Goal: Task Accomplishment & Management: Use online tool/utility

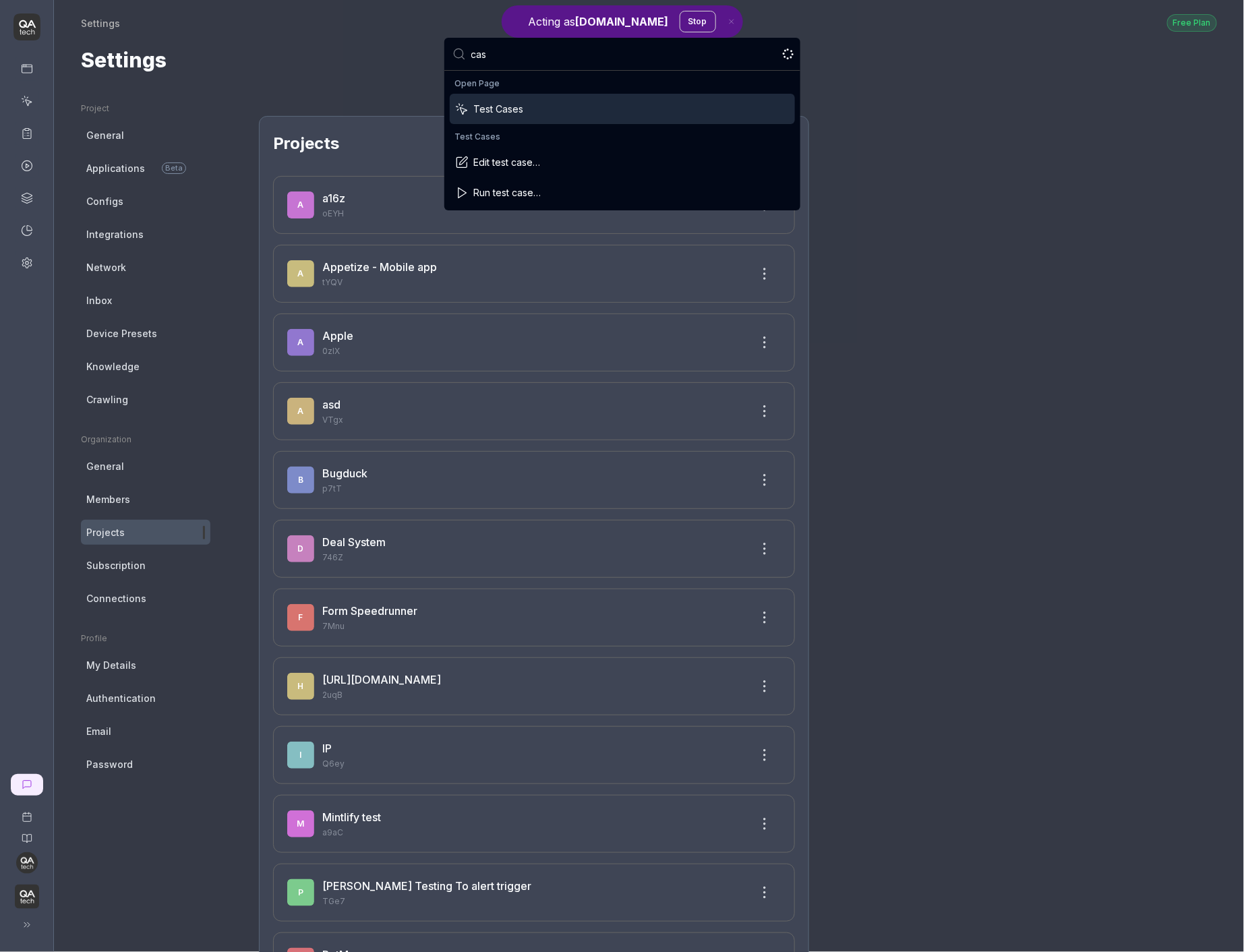
type input "cash"
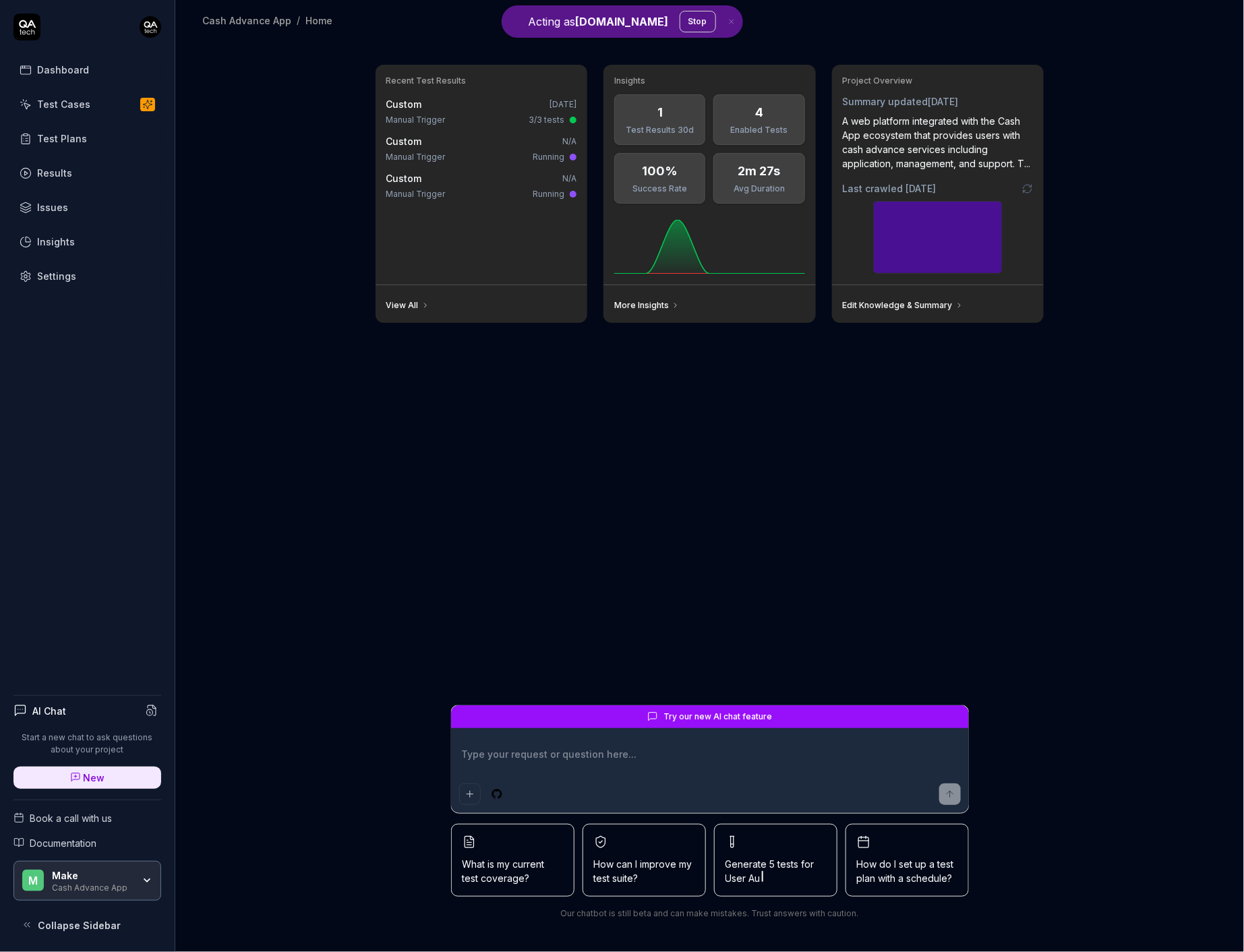
type textarea "*"
click at [78, 101] on div "Test Cases" at bounding box center [64, 104] width 54 height 14
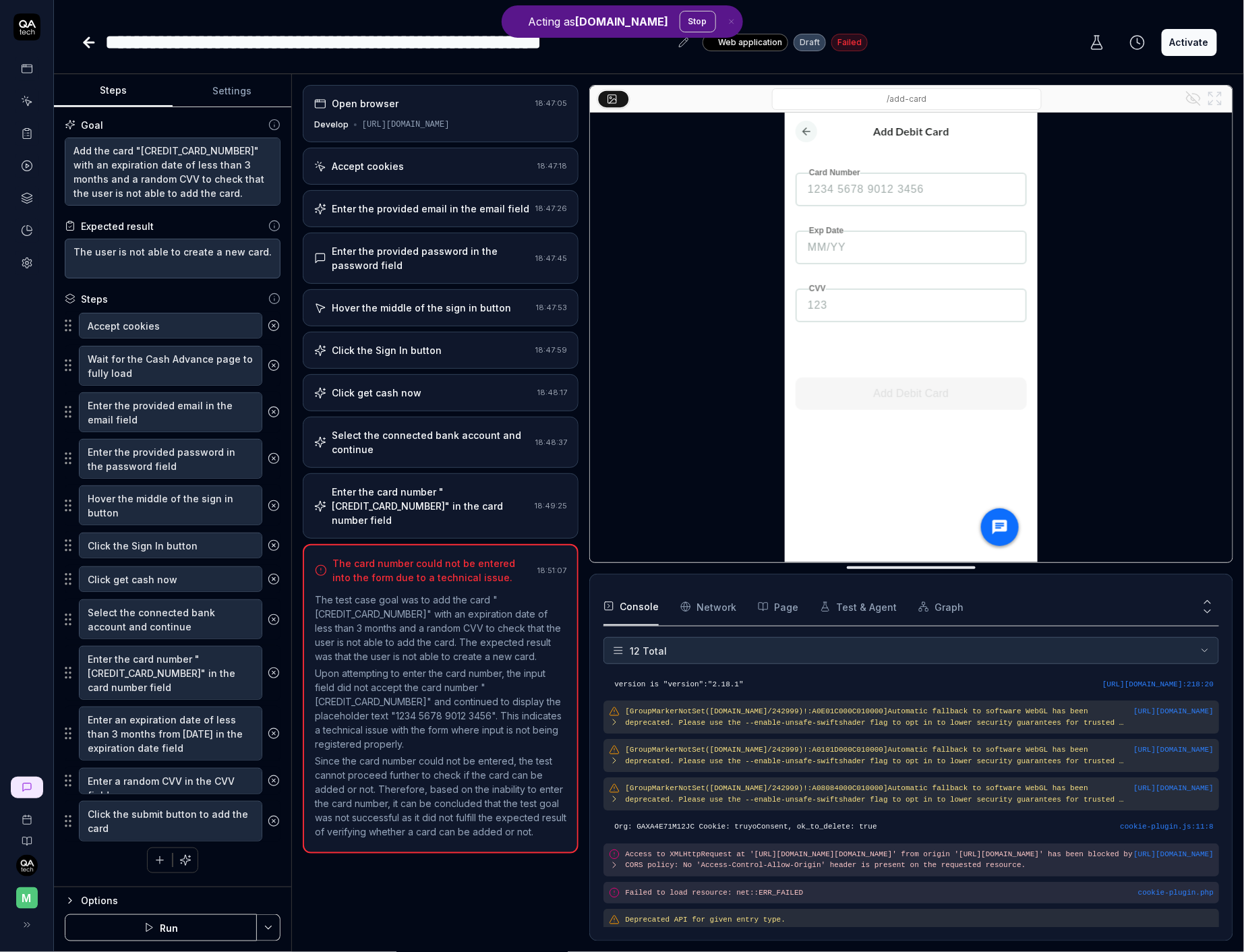
scroll to position [118, 0]
click at [229, 81] on button "Settings" at bounding box center [231, 91] width 119 height 33
click at [113, 96] on button "Steps" at bounding box center [113, 91] width 119 height 33
click at [176, 747] on button "Run" at bounding box center [160, 927] width 192 height 27
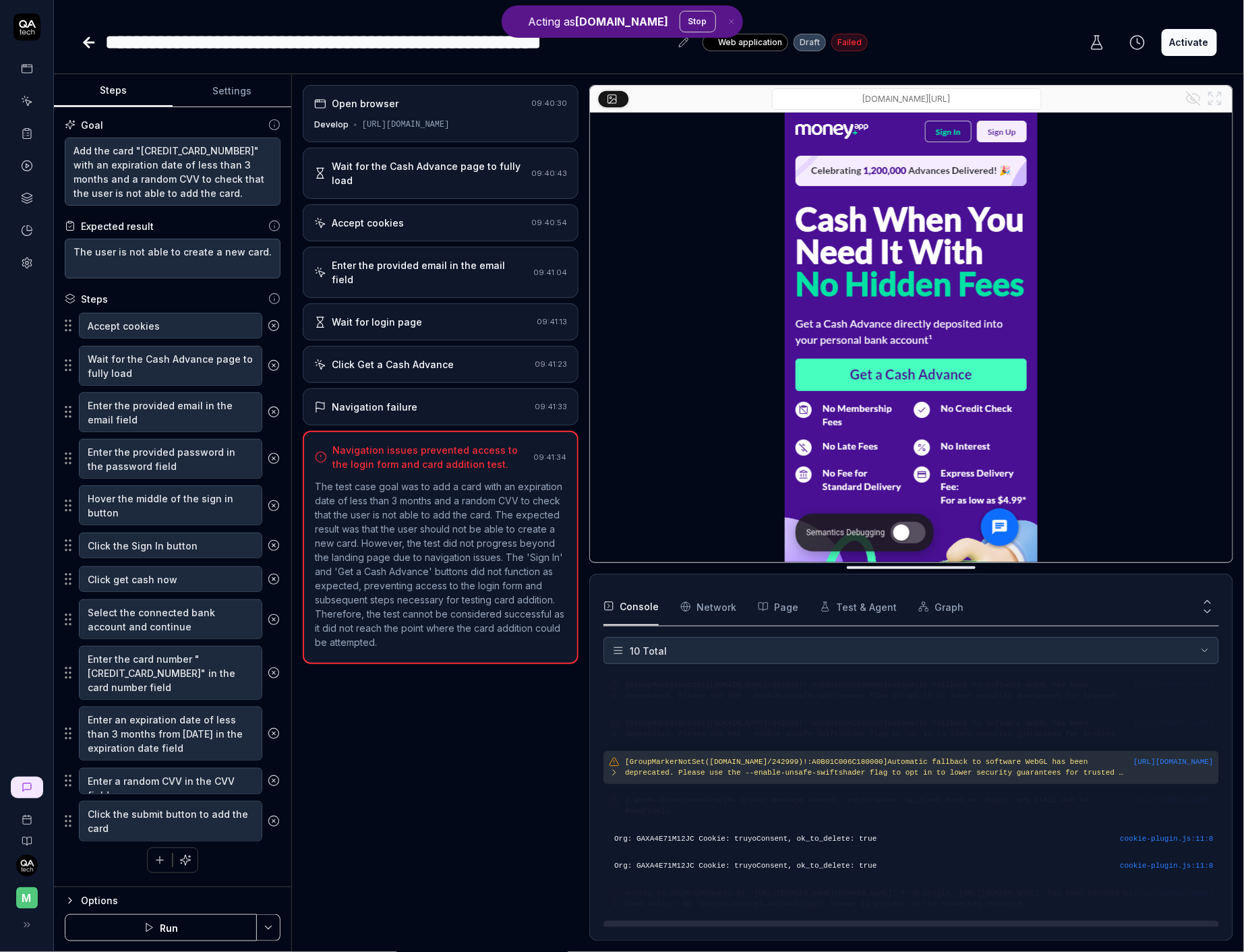
scroll to position [74, 0]
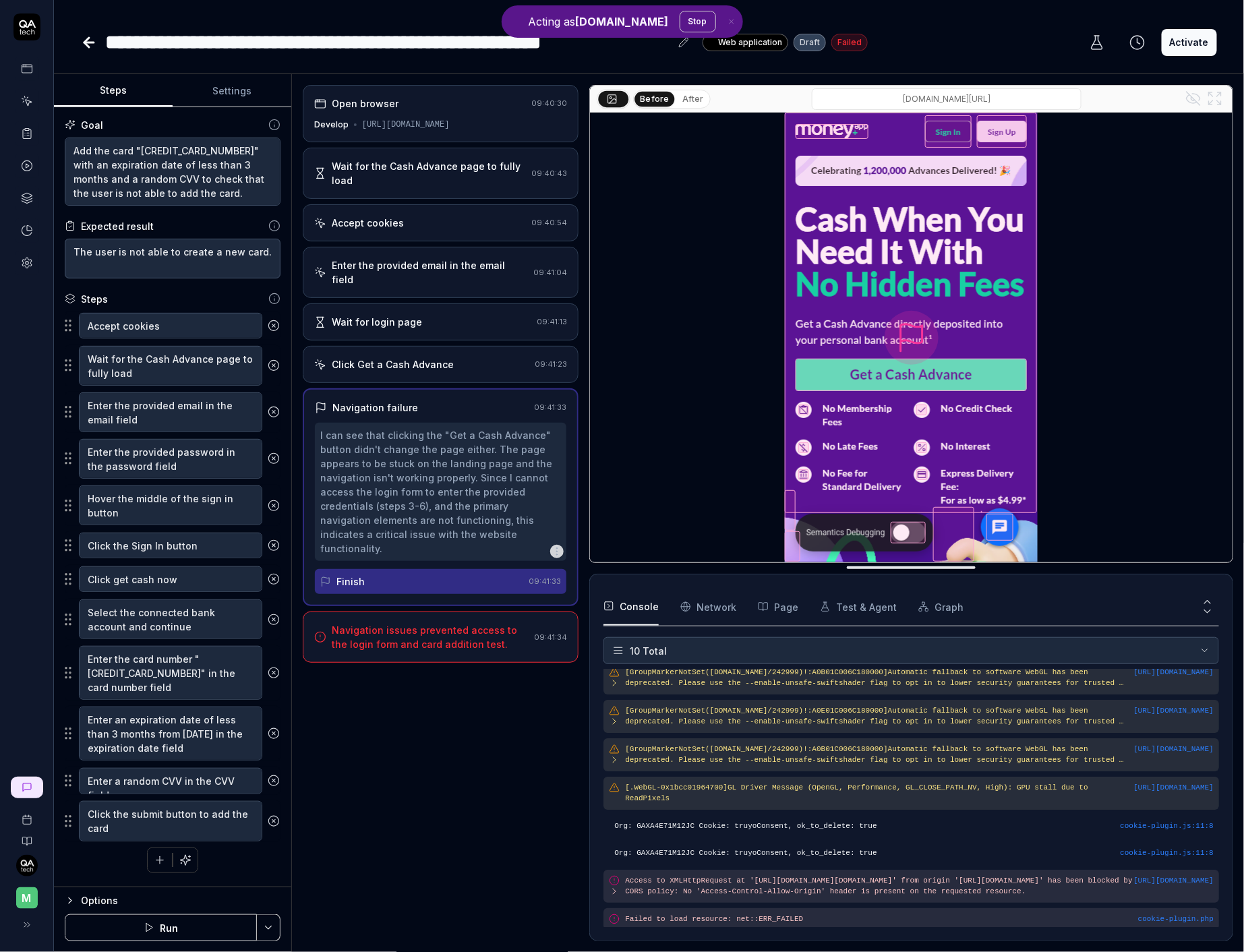
click at [407, 357] on div "Click Get a Cash Advance" at bounding box center [392, 364] width 122 height 14
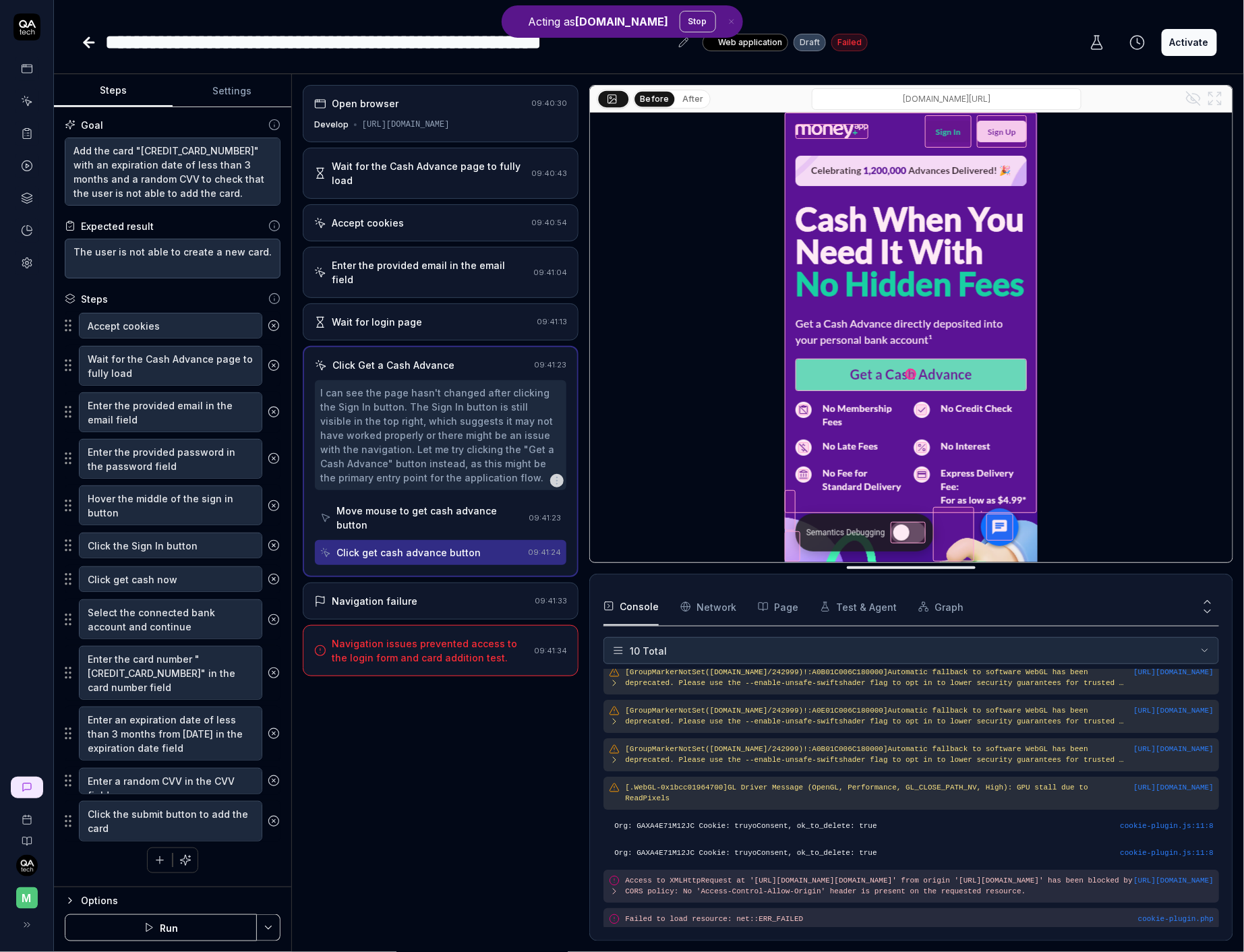
click at [943, 103] on input "develop.cash.money.app/about" at bounding box center [946, 99] width 269 height 22
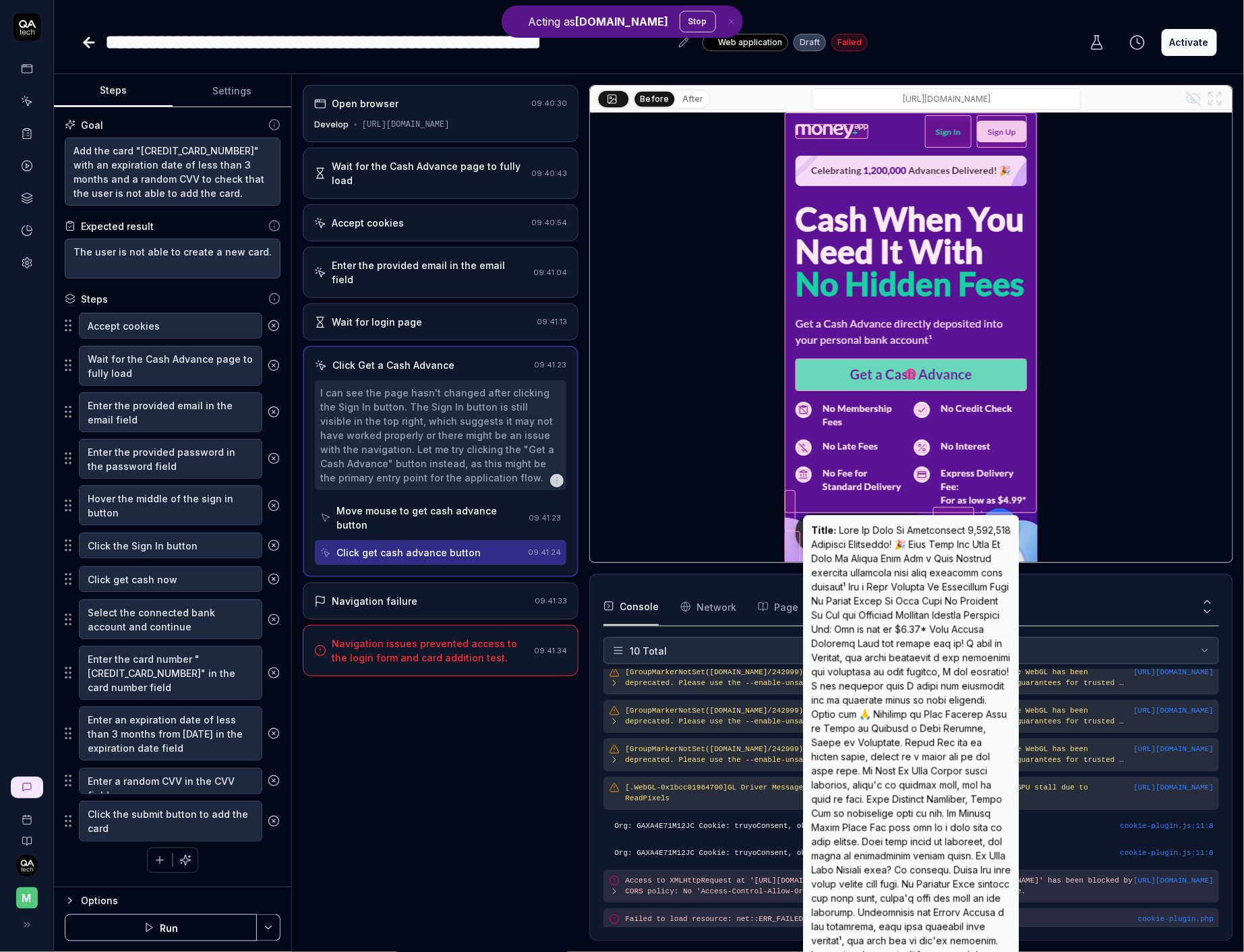
click at [980, 113] on div at bounding box center [910, 313] width 252 height 401
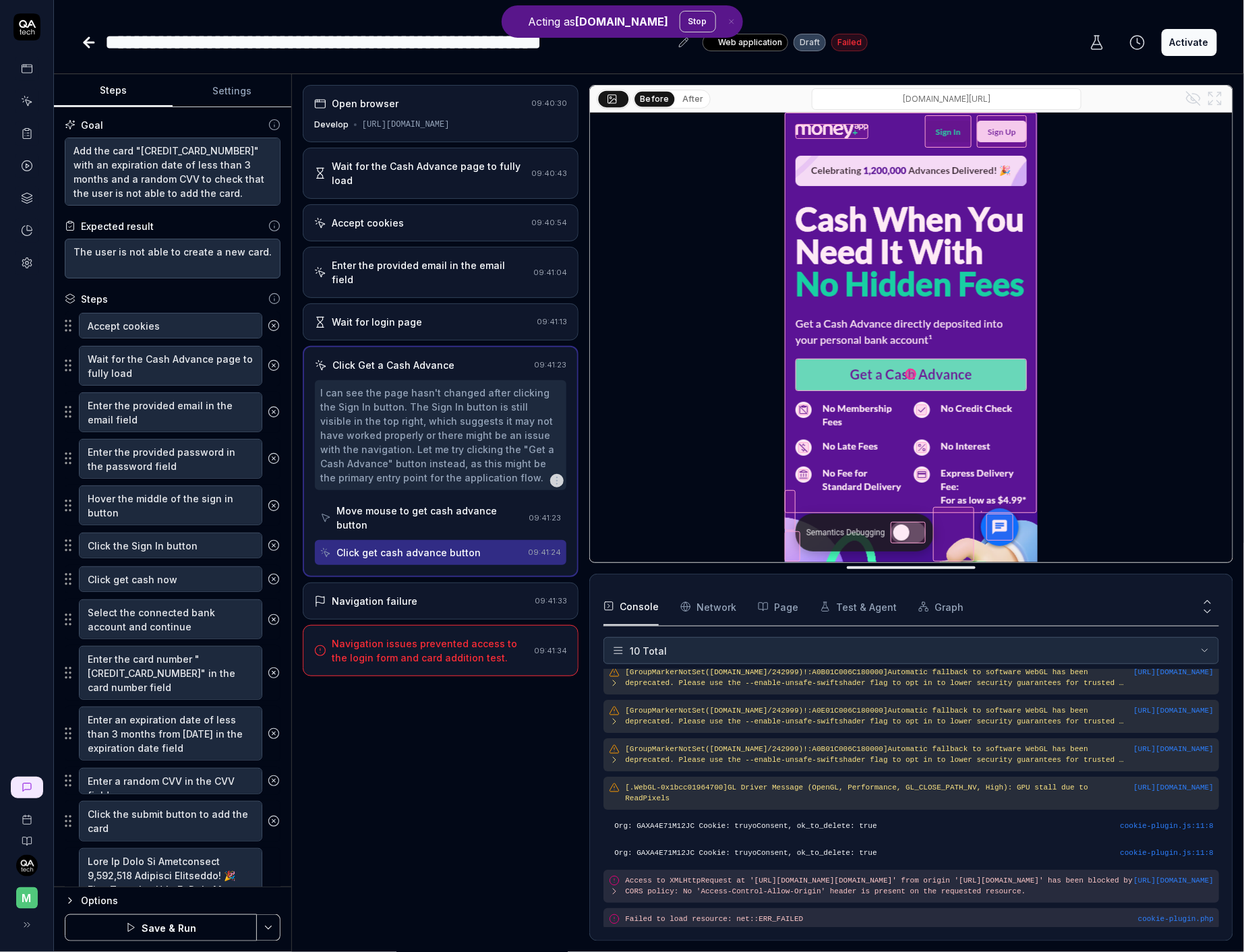
scroll to position [2073, 0]
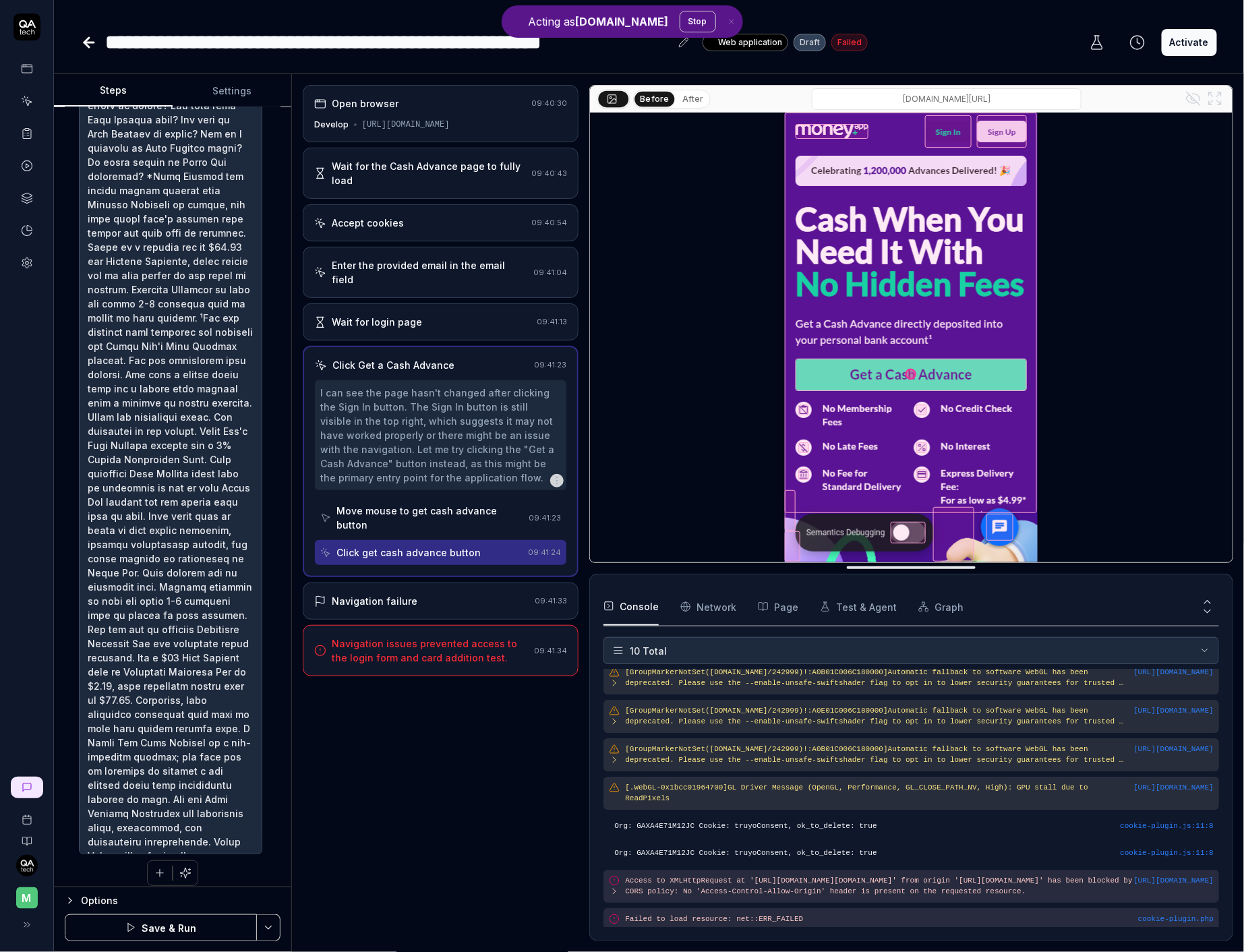
type textarea "*"
click at [994, 97] on input "develop.cash.money.app/about" at bounding box center [946, 99] width 269 height 22
type input "https://develop.cash.money.app/about"
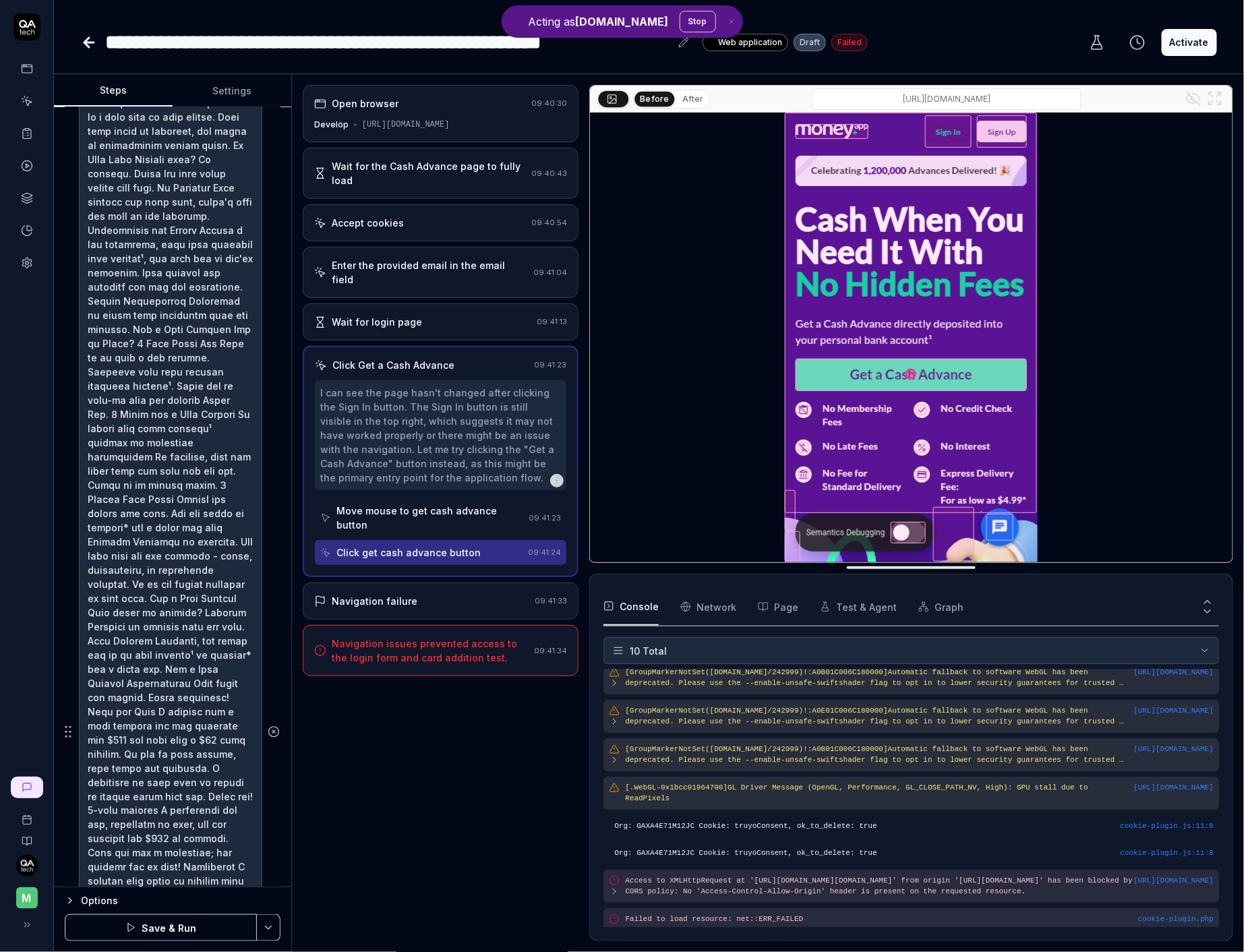
scroll to position [1339, 0]
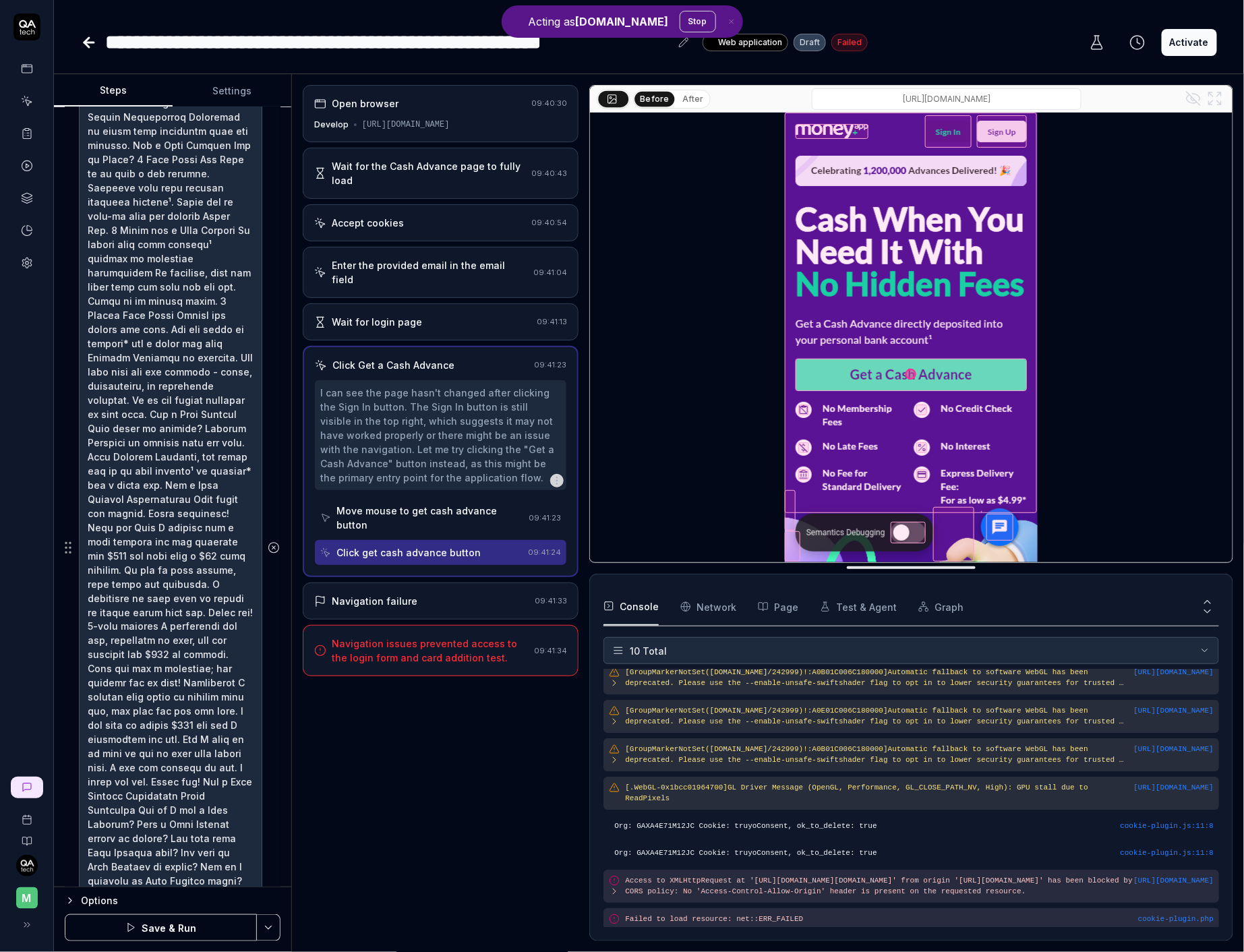
click at [277, 541] on icon at bounding box center [274, 547] width 12 height 12
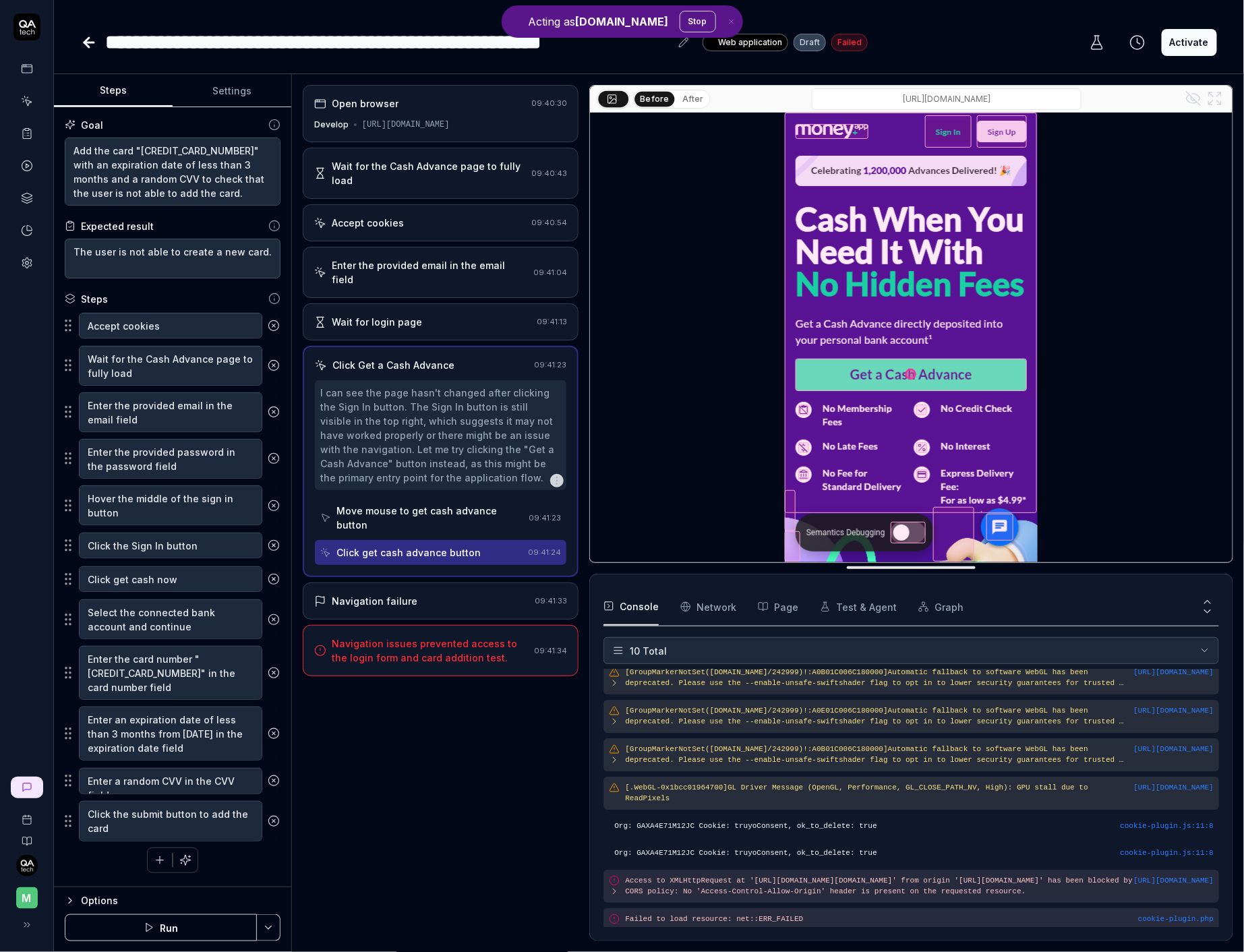
click at [89, 747] on div "Options" at bounding box center [180, 900] width 200 height 16
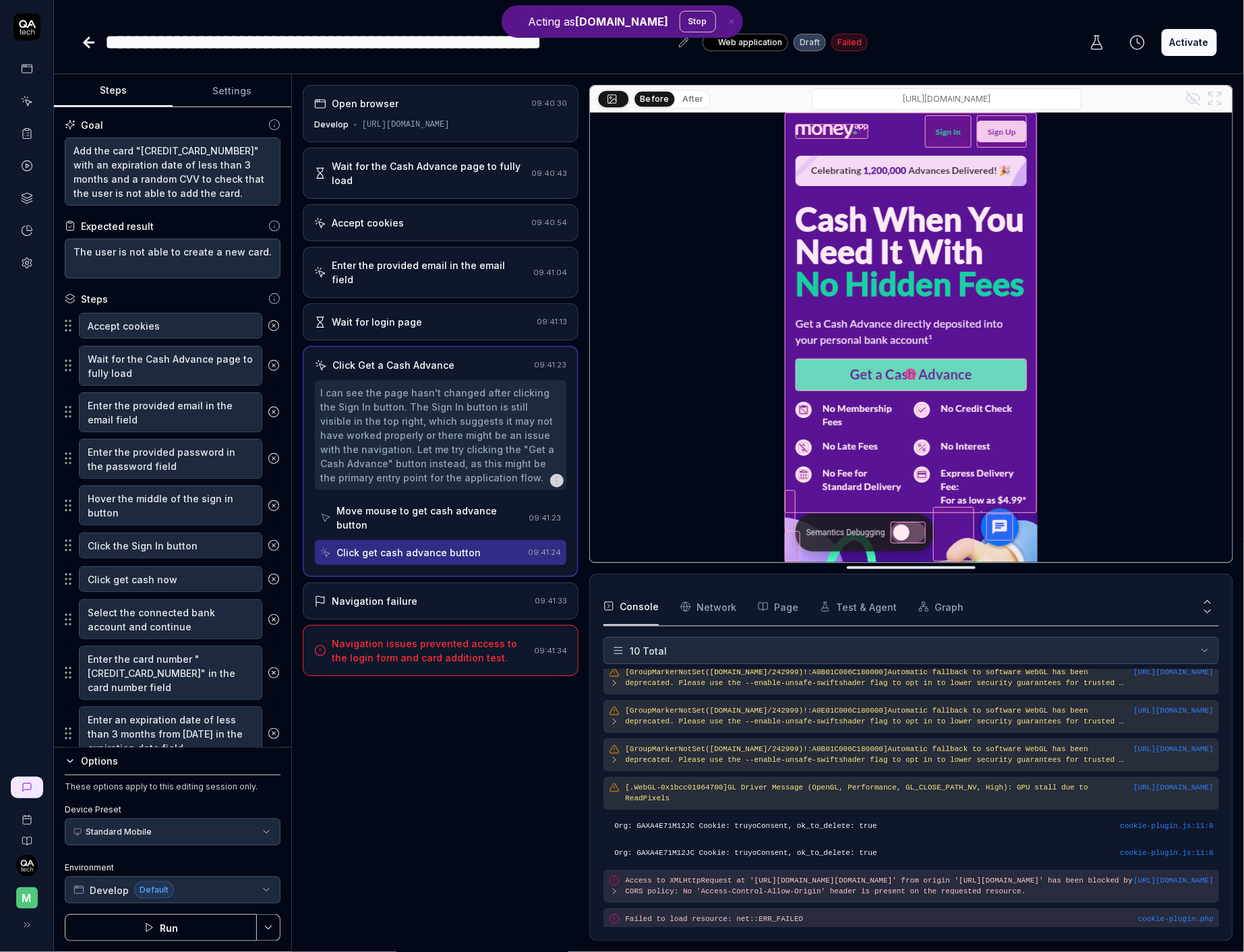
type textarea "*"
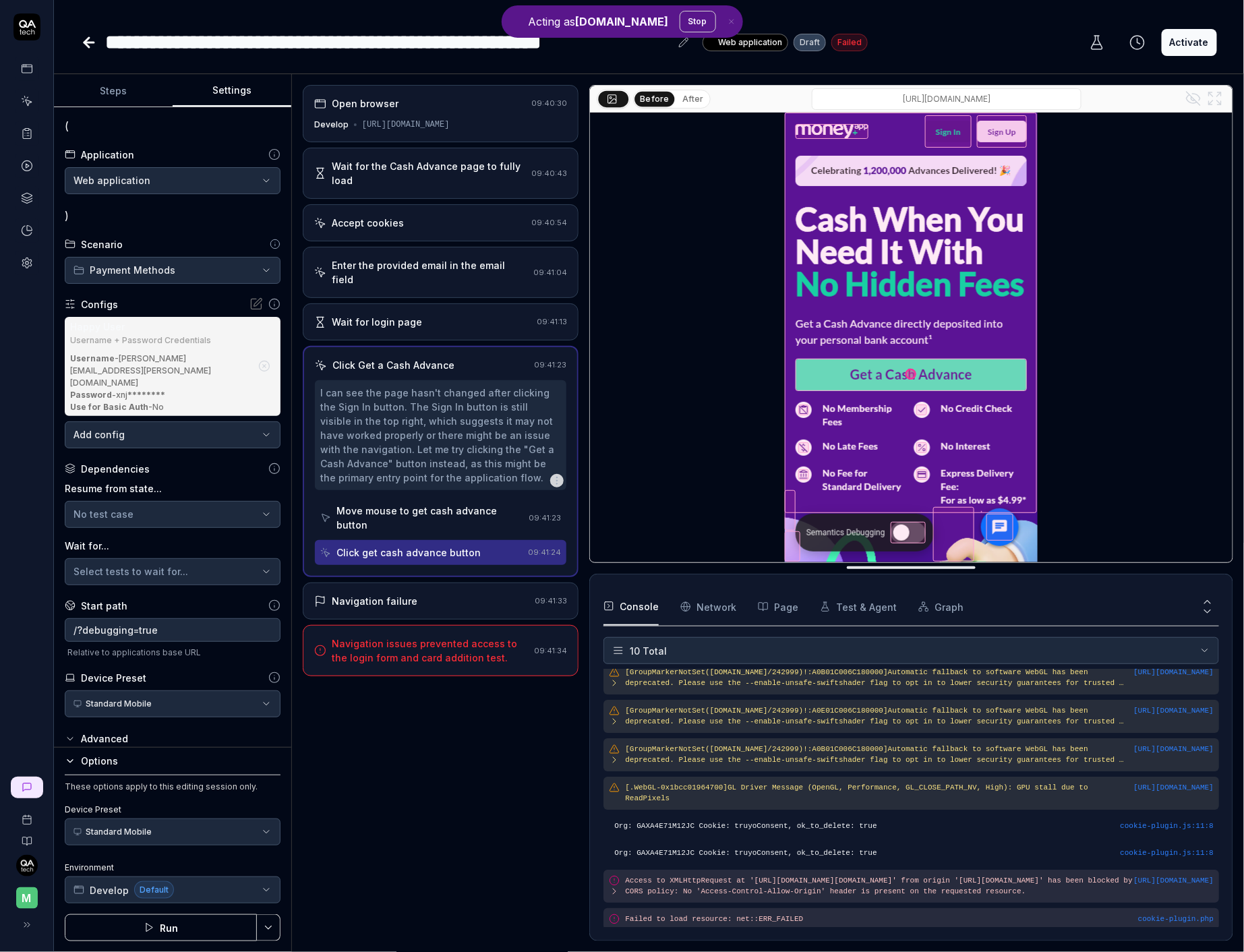
click at [247, 96] on button "Settings" at bounding box center [231, 91] width 119 height 33
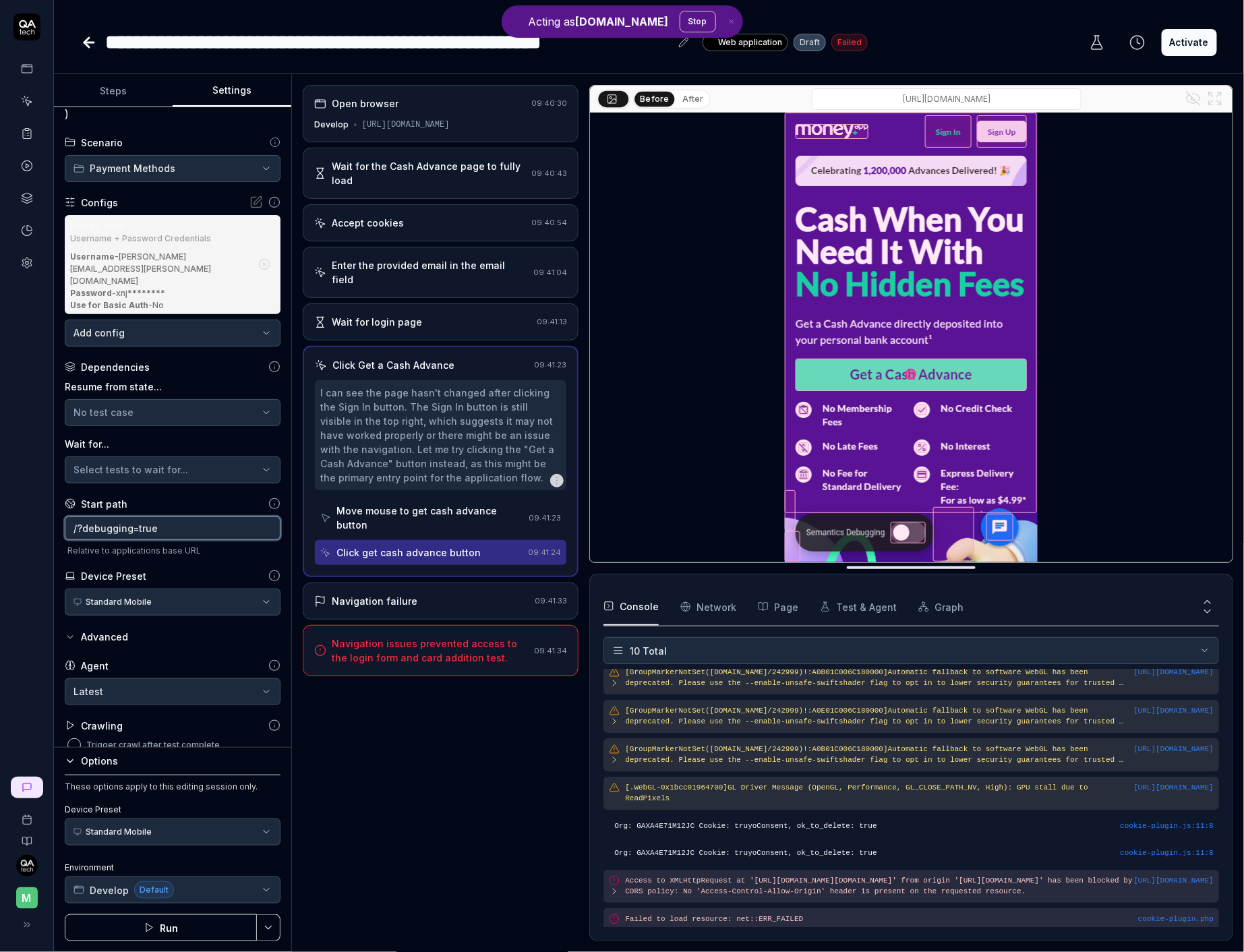
click at [155, 519] on input "/?debugging=true" at bounding box center [172, 528] width 216 height 23
click at [175, 747] on button "Save & Run" at bounding box center [160, 927] width 192 height 27
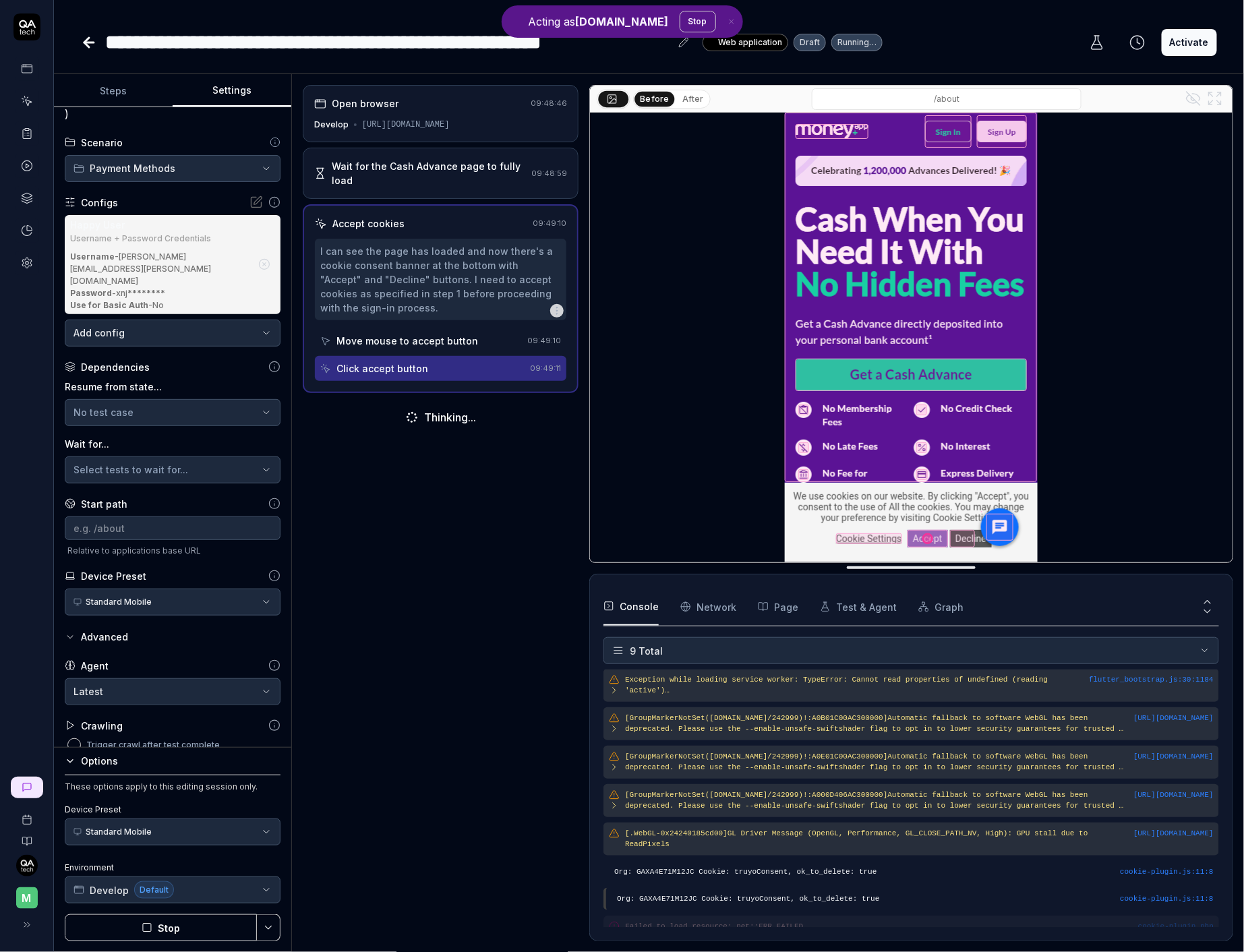
scroll to position [36, 0]
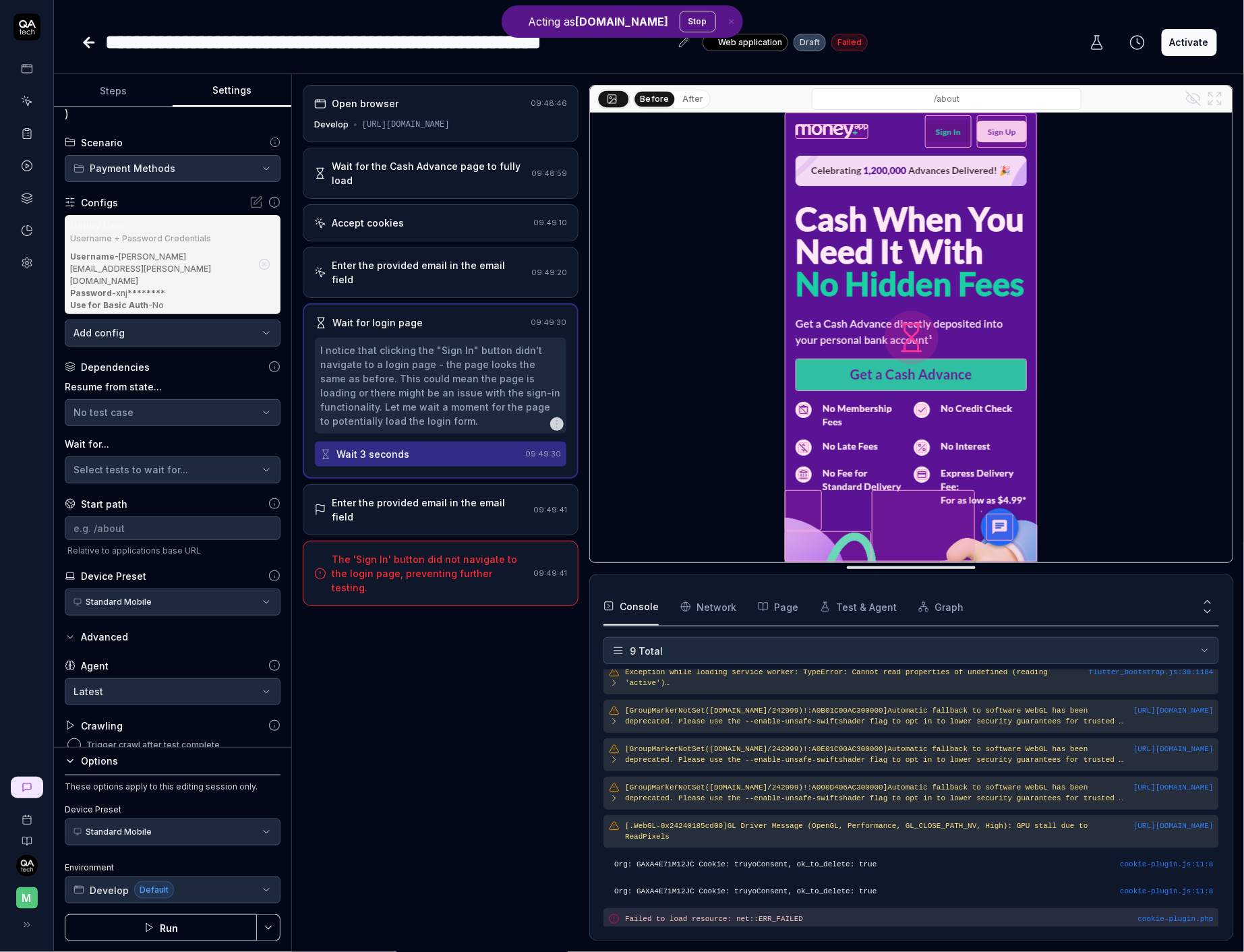
click at [936, 326] on div at bounding box center [910, 337] width 252 height 449
click at [950, 267] on div at bounding box center [910, 337] width 252 height 449
click at [950, 266] on div at bounding box center [910, 337] width 252 height 449
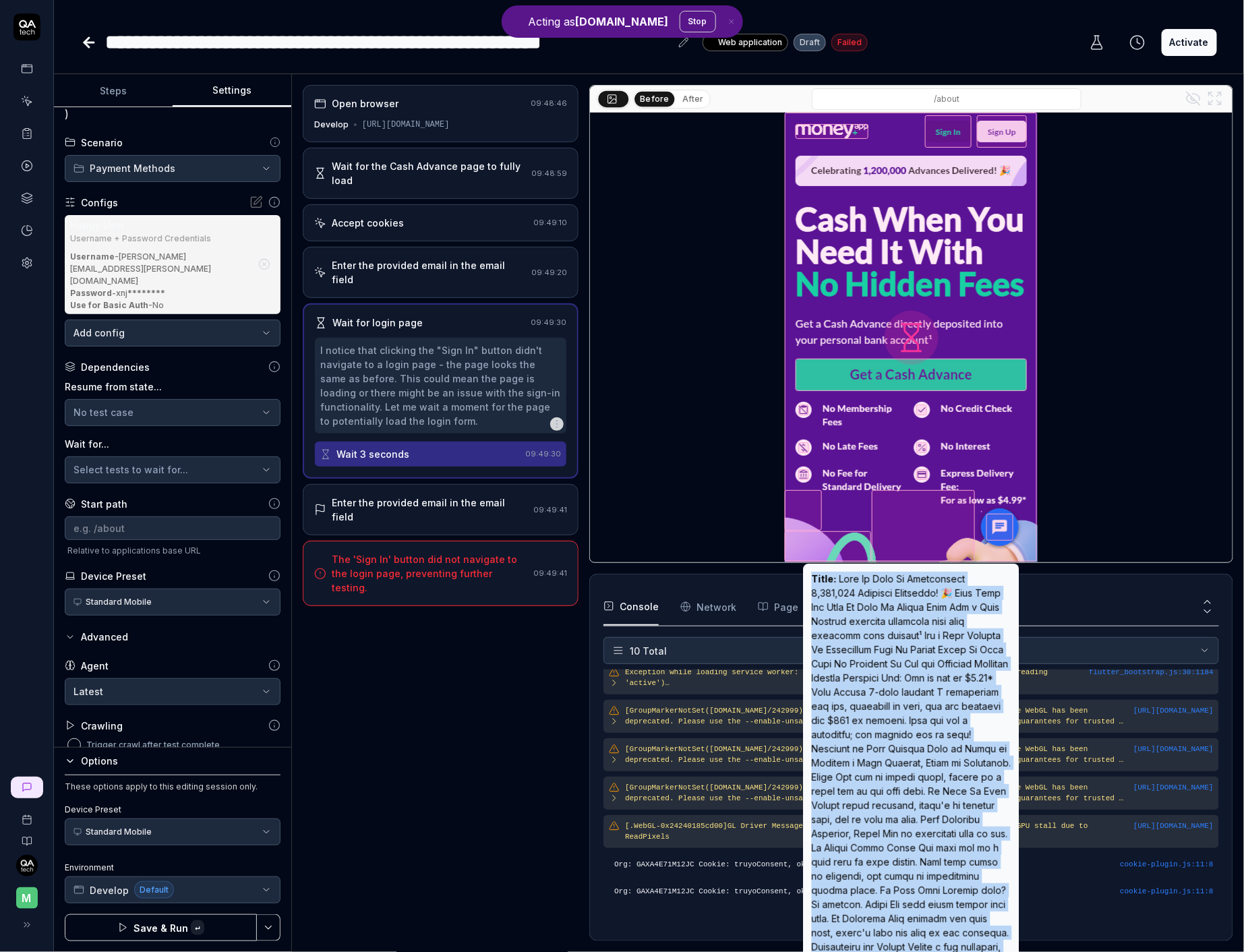
scroll to position [74, 0]
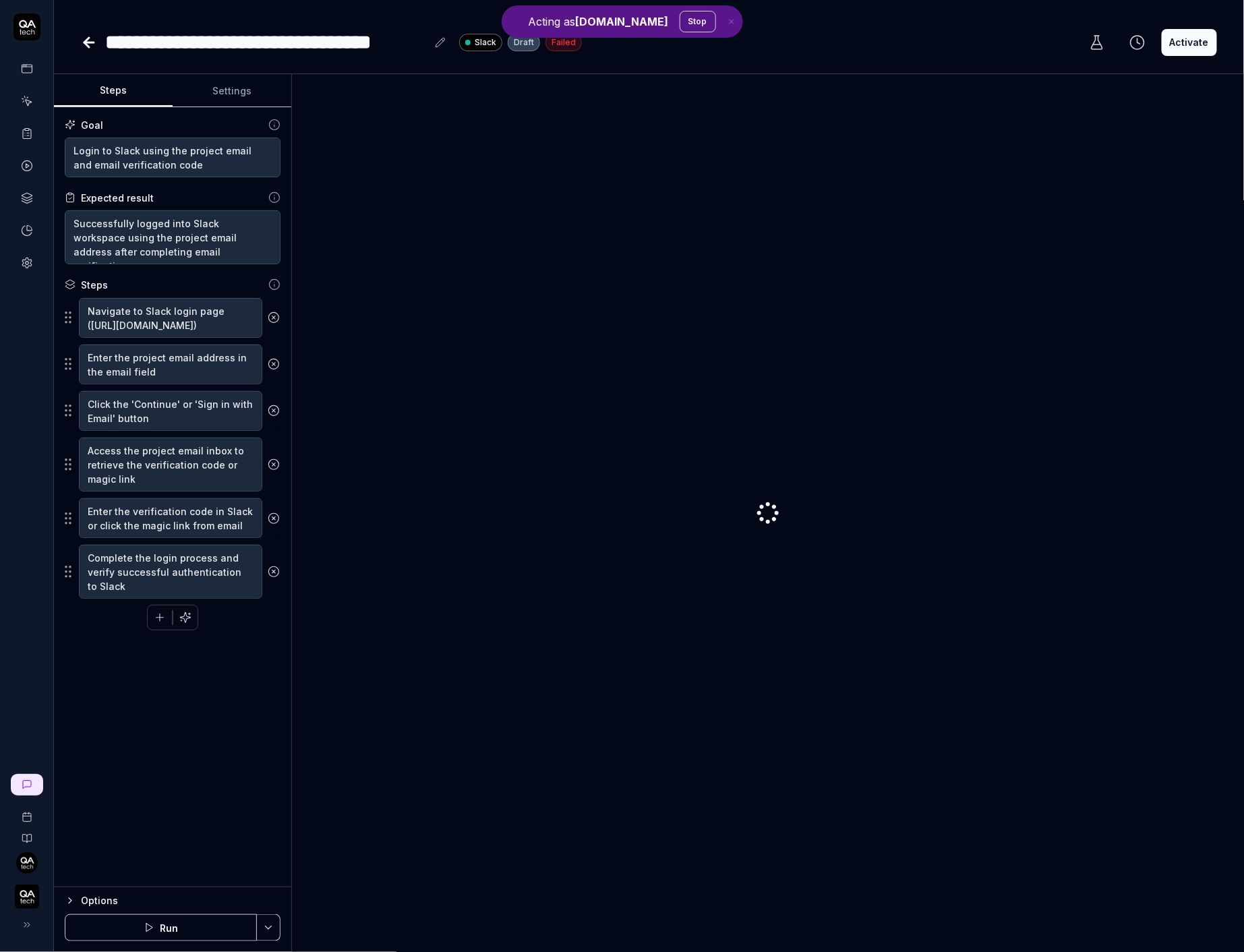
type textarea "*"
